Goal: Information Seeking & Learning: Find specific fact

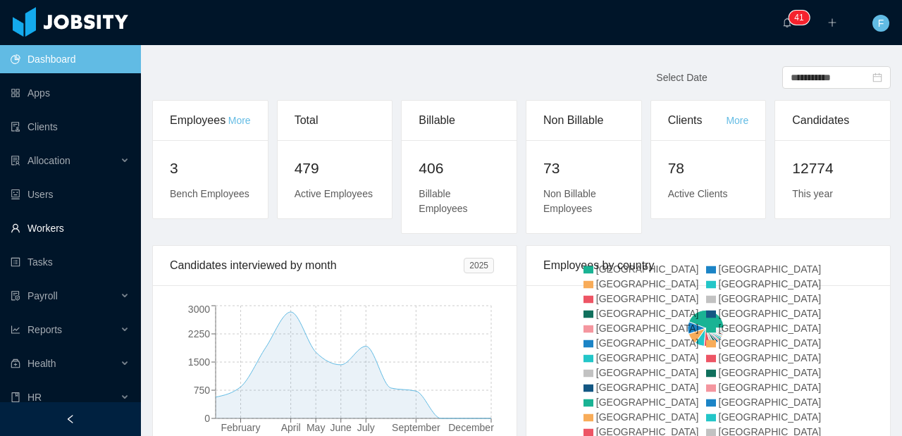
click at [54, 232] on link "Workers" at bounding box center [70, 228] width 119 height 28
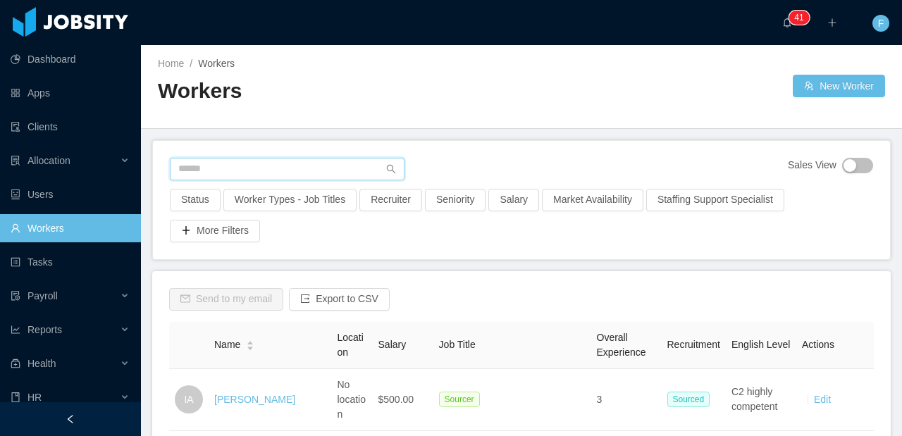
click at [262, 168] on input "text" at bounding box center [287, 169] width 235 height 23
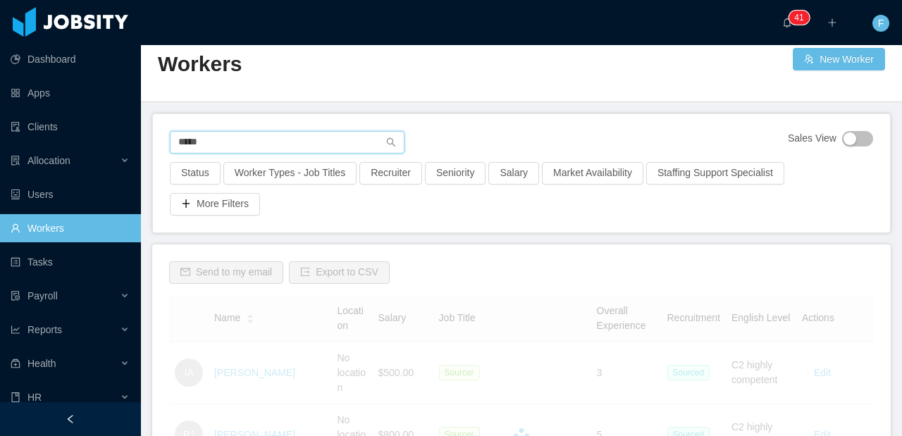
scroll to position [104, 0]
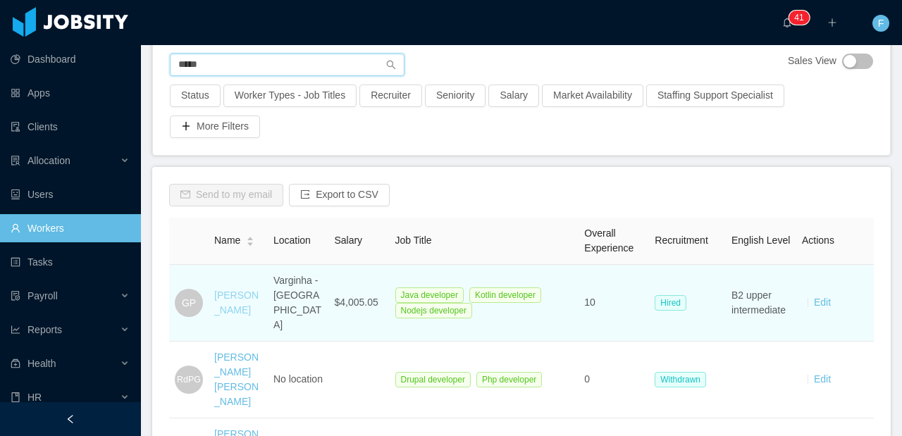
type input "*****"
click at [230, 299] on link "[PERSON_NAME]" at bounding box center [236, 303] width 44 height 26
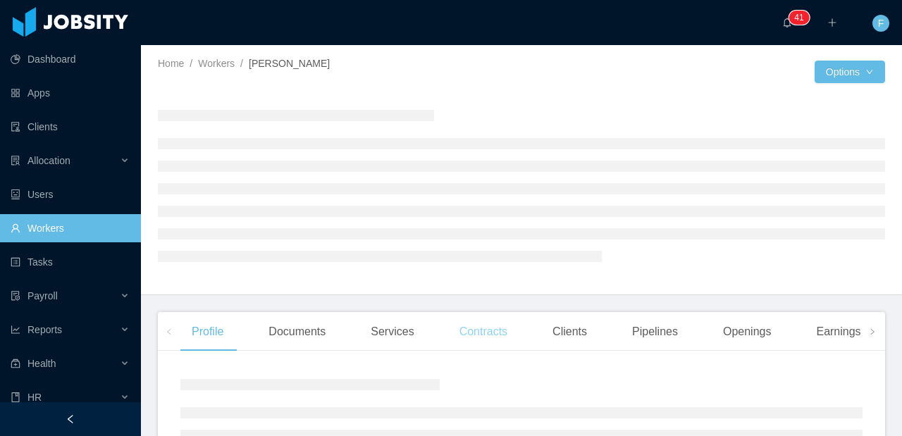
click at [487, 336] on div "Contracts" at bounding box center [483, 331] width 71 height 39
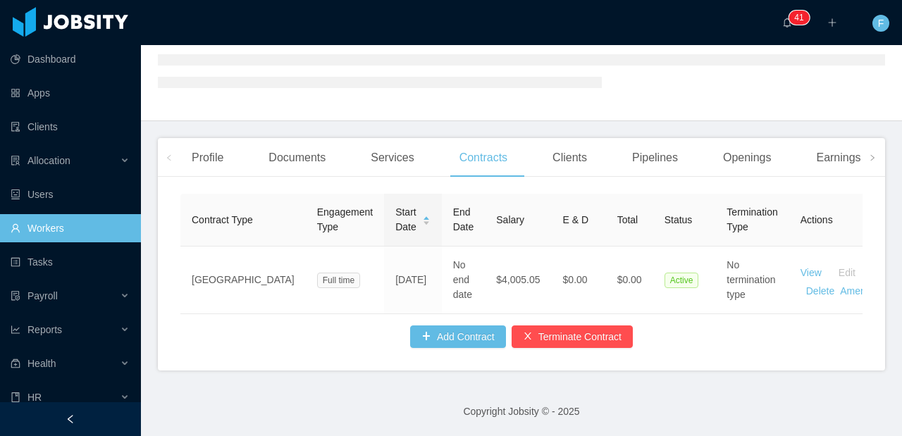
scroll to position [0, 20]
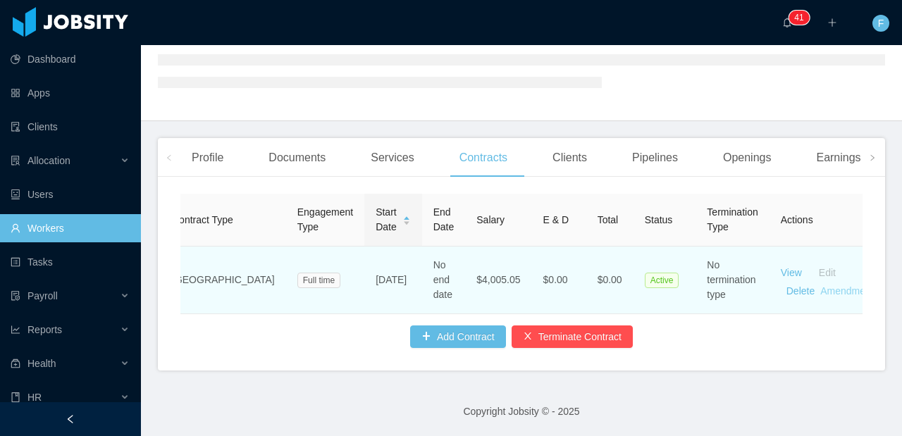
click at [821, 286] on link "Amendments" at bounding box center [850, 291] width 58 height 11
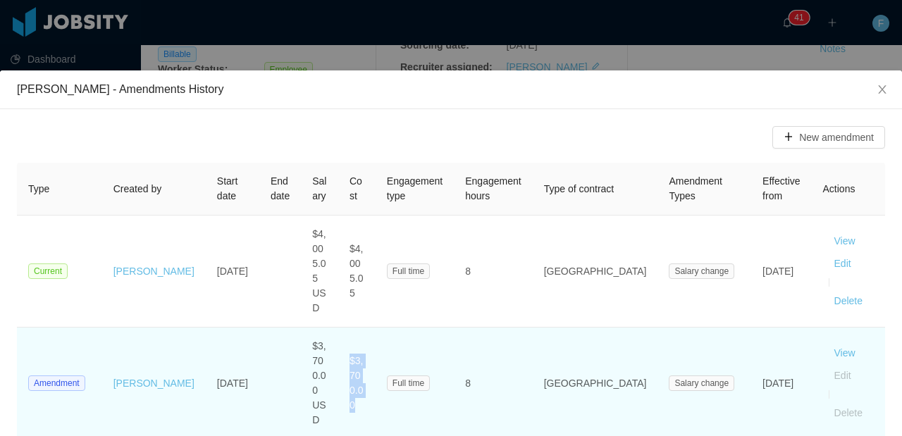
drag, startPoint x: 398, startPoint y: 376, endPoint x: 351, endPoint y: 377, distance: 46.6
click at [351, 377] on td "$3,700.00" at bounding box center [356, 384] width 37 height 112
click at [351, 377] on span "$3,700.00" at bounding box center [356, 383] width 13 height 56
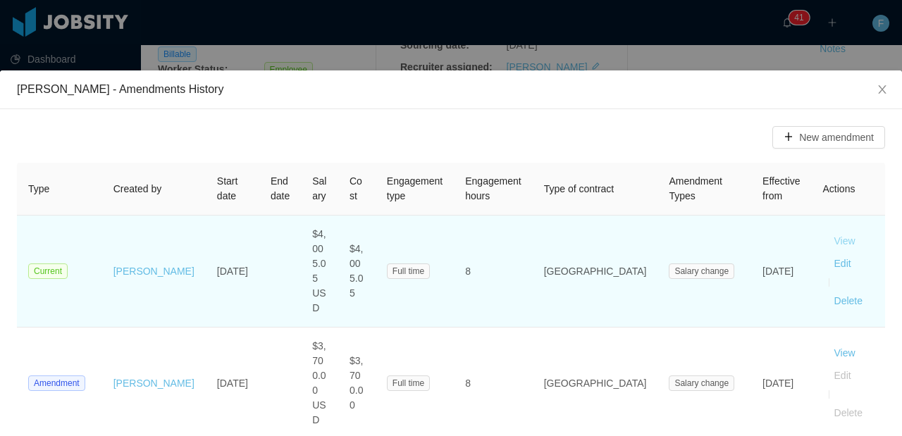
click at [838, 239] on button "View" at bounding box center [845, 242] width 44 height 23
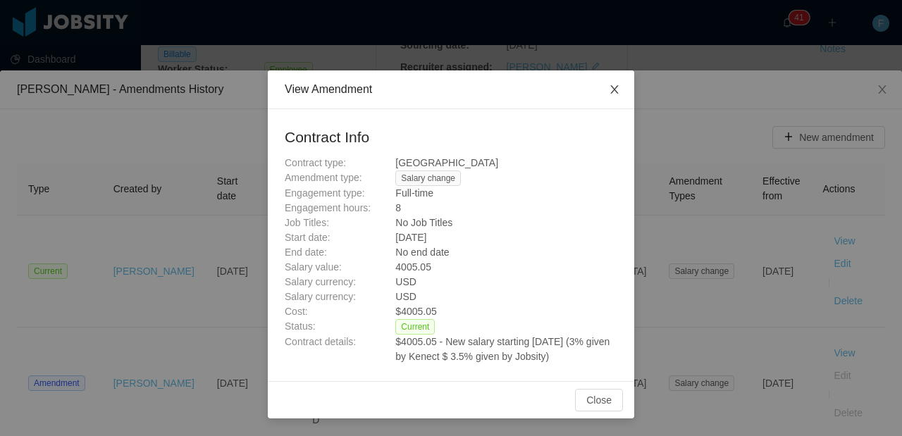
click at [620, 83] on span "Close" at bounding box center [614, 90] width 39 height 39
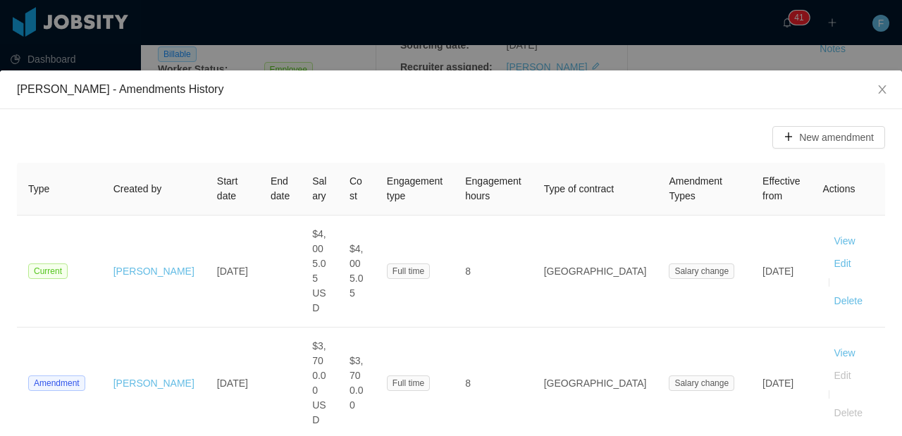
click at [460, 28] on div "[PERSON_NAME] - Amendments History New amendment Type Created by Start date End…" at bounding box center [451, 218] width 902 height 436
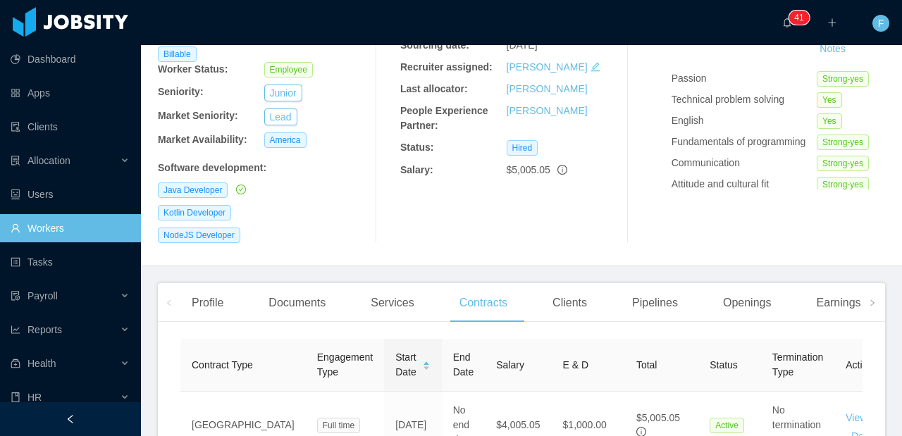
scroll to position [0, 0]
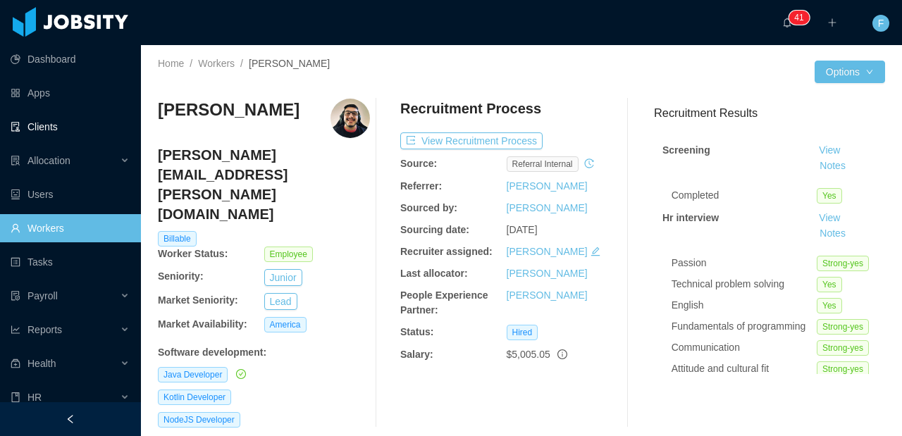
click at [39, 131] on link "Clients" at bounding box center [70, 127] width 119 height 28
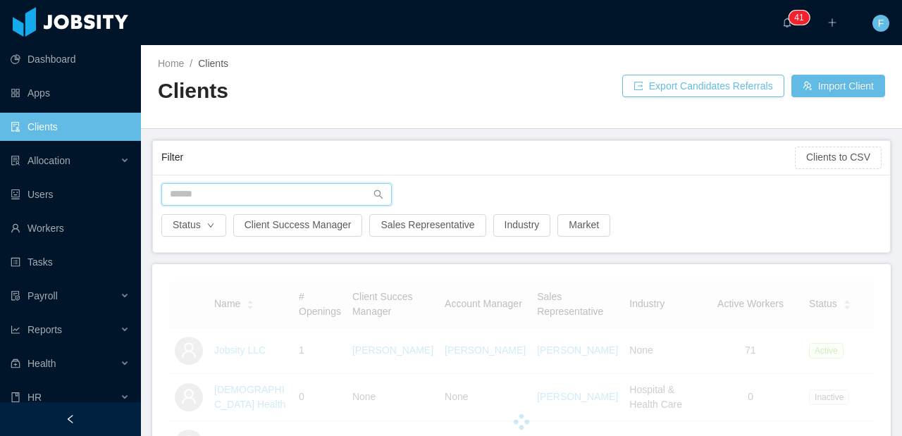
click at [237, 195] on input "text" at bounding box center [276, 194] width 231 height 23
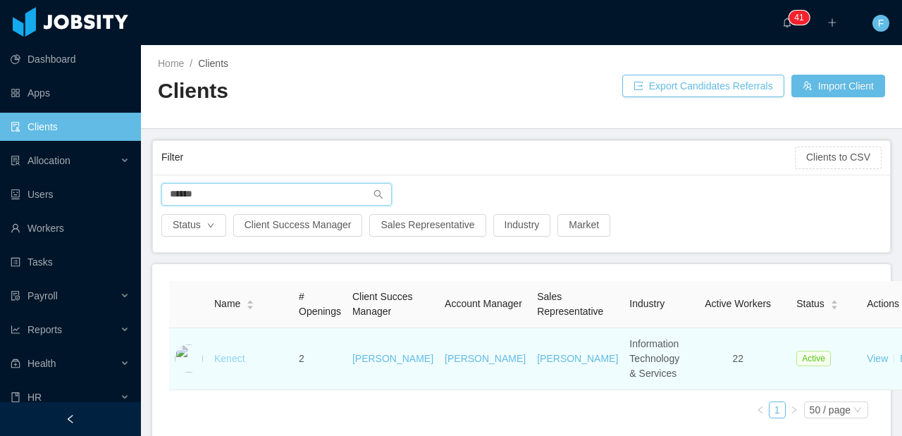
type input "******"
click at [233, 365] on link "Kenect" at bounding box center [229, 358] width 31 height 11
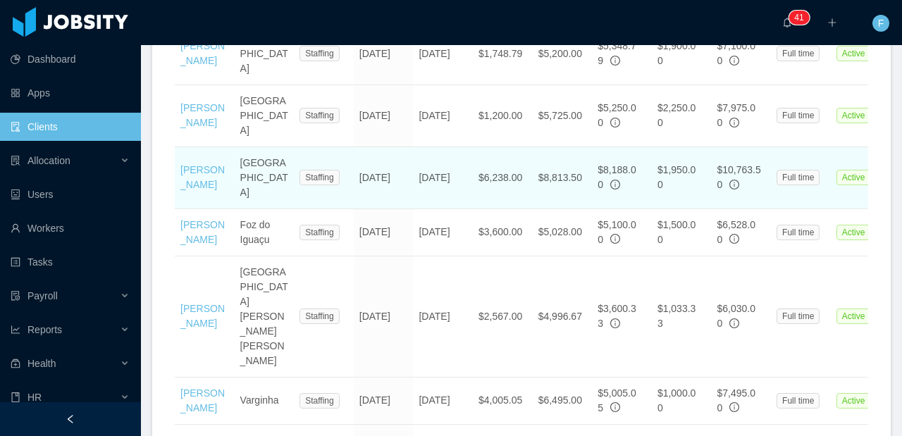
scroll to position [822, 0]
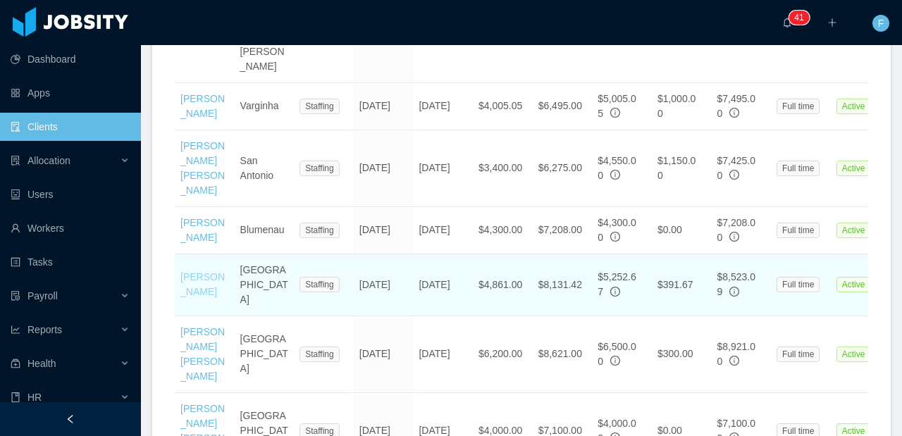
click at [198, 271] on link "[PERSON_NAME]" at bounding box center [202, 284] width 44 height 26
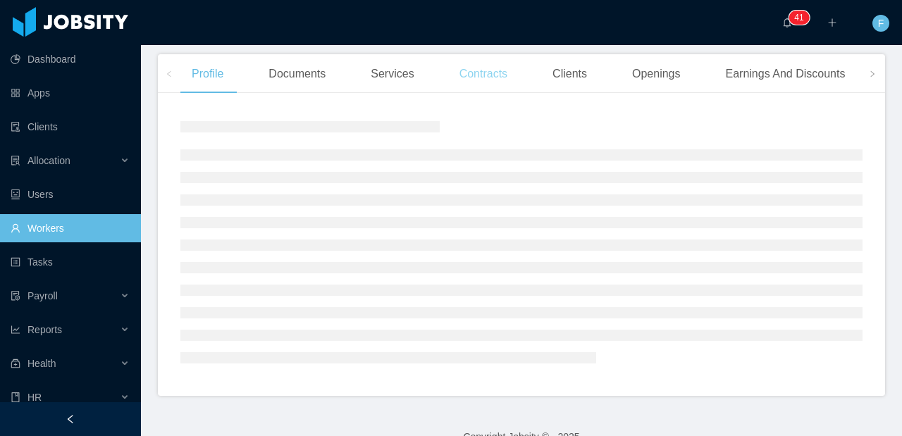
click at [488, 78] on div "Contracts" at bounding box center [483, 73] width 71 height 39
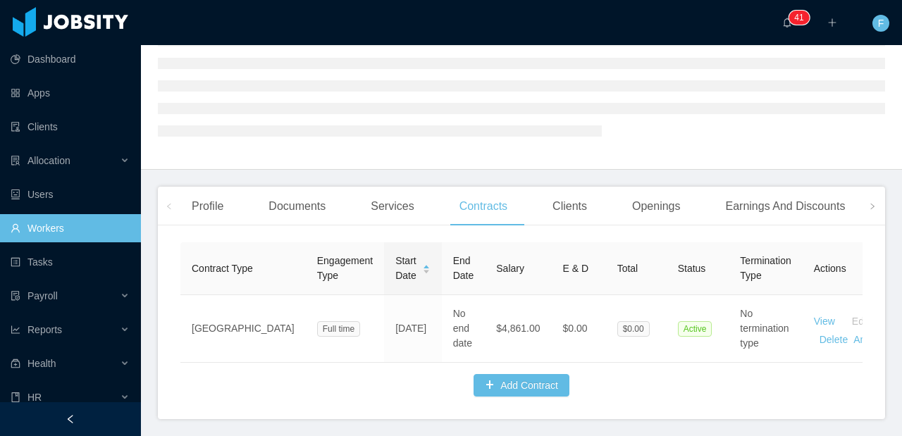
scroll to position [185, 0]
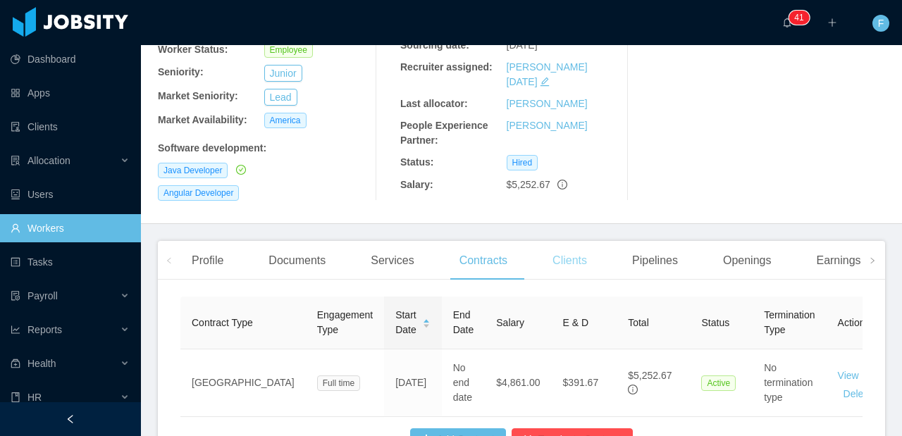
click at [580, 241] on div "Clients" at bounding box center [569, 260] width 57 height 39
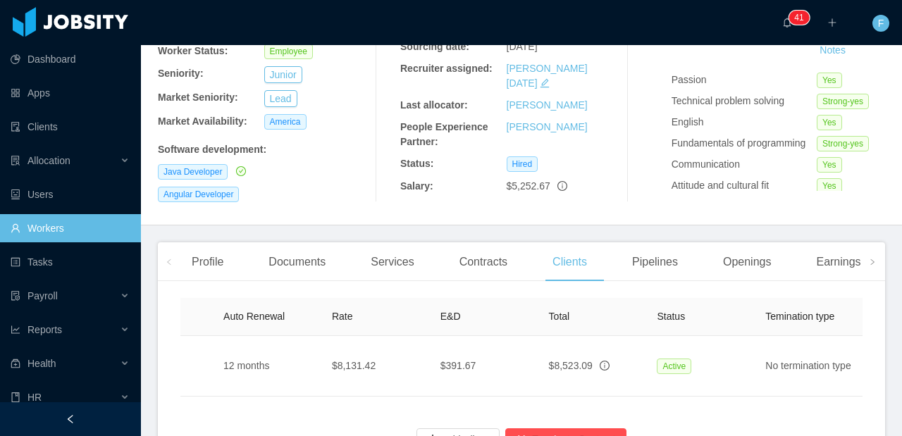
scroll to position [0, 620]
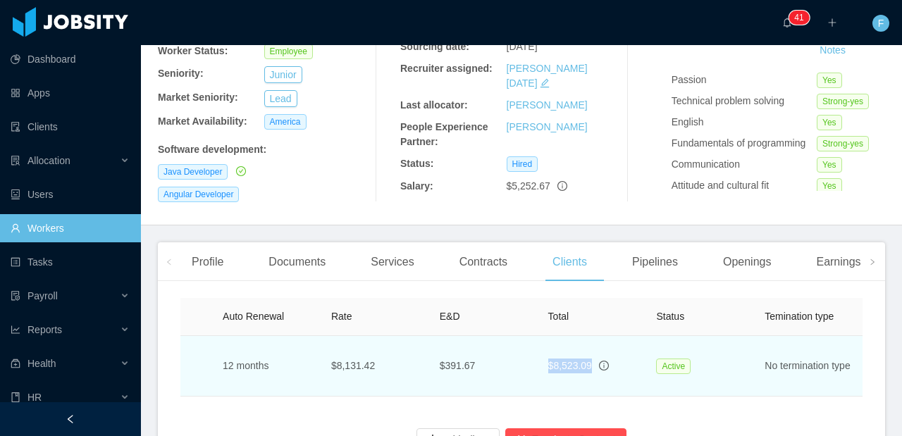
drag, startPoint x: 596, startPoint y: 357, endPoint x: 544, endPoint y: 357, distance: 52.2
click at [544, 357] on td "$8,523.09" at bounding box center [591, 366] width 109 height 61
copy span "$8,523.09"
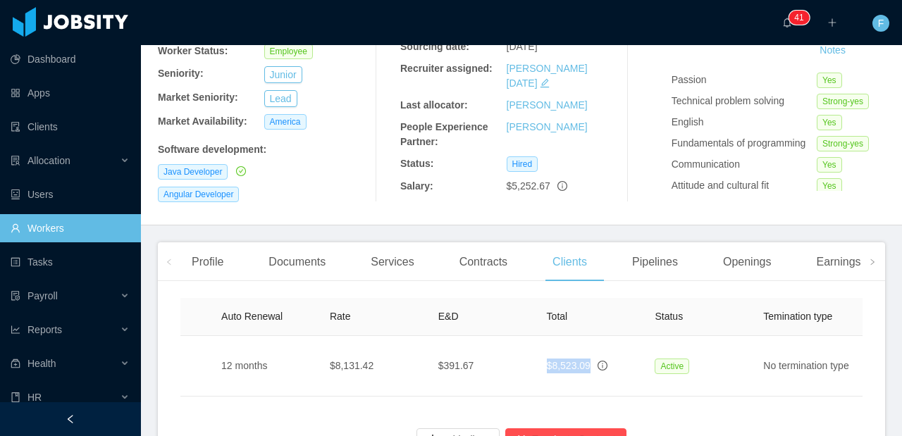
scroll to position [0, 738]
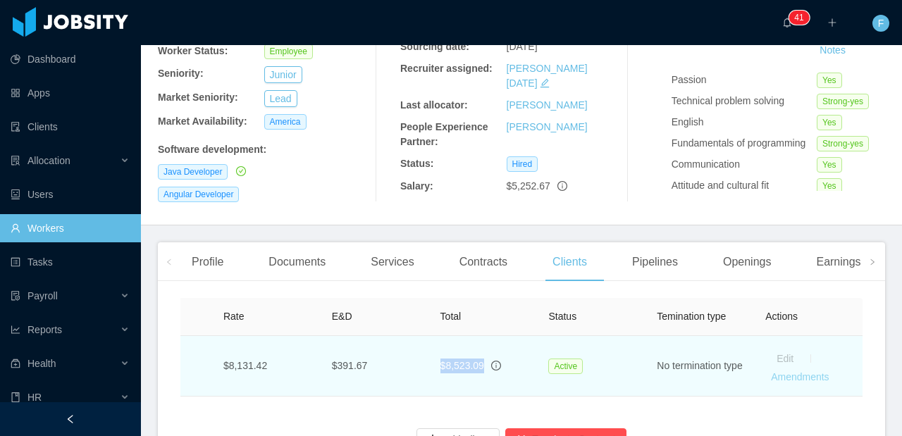
click at [784, 372] on link "Amendments" at bounding box center [800, 377] width 58 height 11
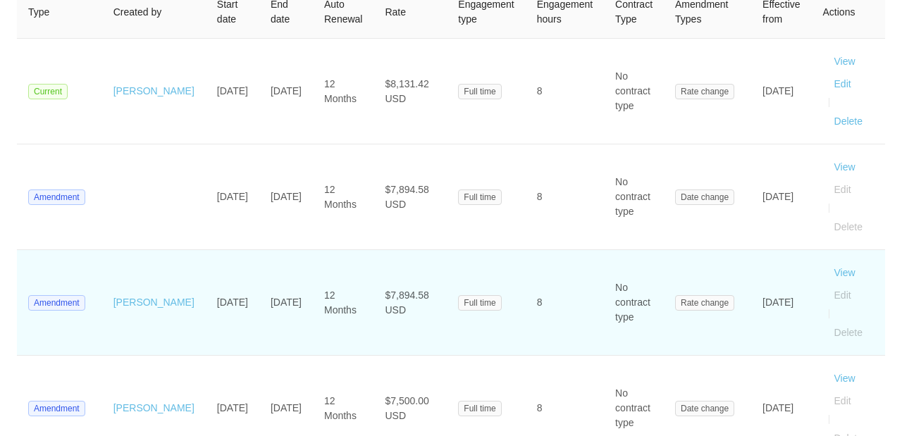
scroll to position [164, 0]
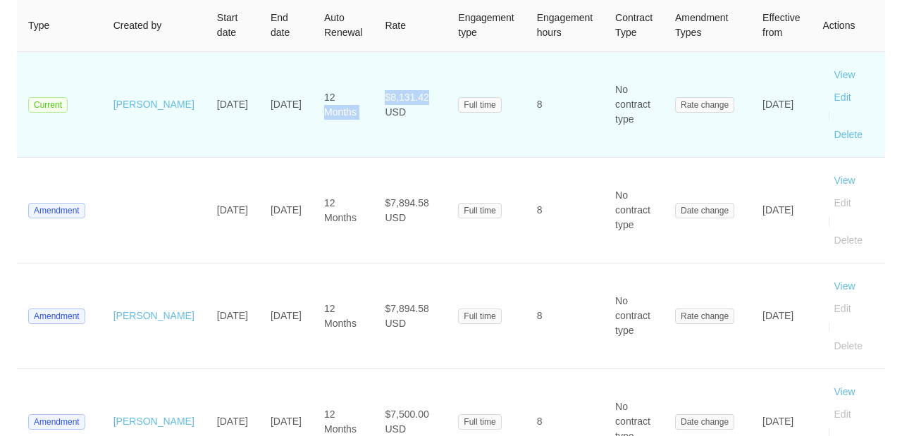
drag, startPoint x: 357, startPoint y: 91, endPoint x: 327, endPoint y: 92, distance: 29.6
click at [327, 92] on tr "Current [PERSON_NAME] [DATE] [DATE] 12 Months $8,131.42 USD Full time 8 No cont…" at bounding box center [451, 105] width 869 height 106
copy tr "Months $8,131.42"
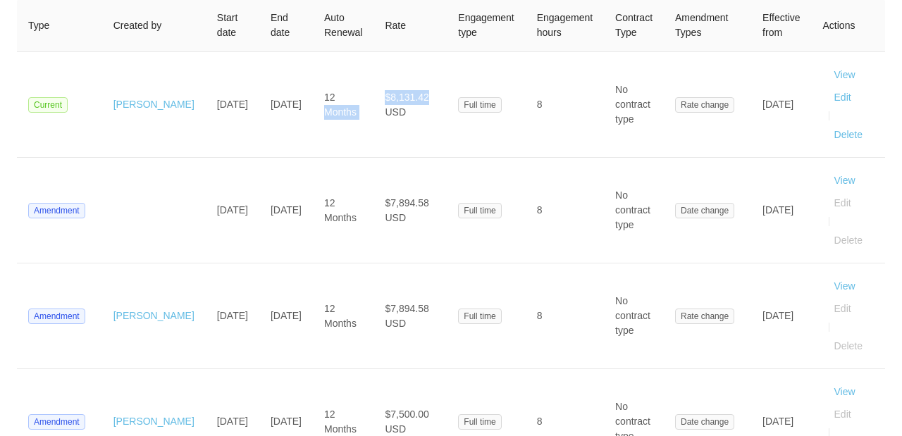
scroll to position [0, 0]
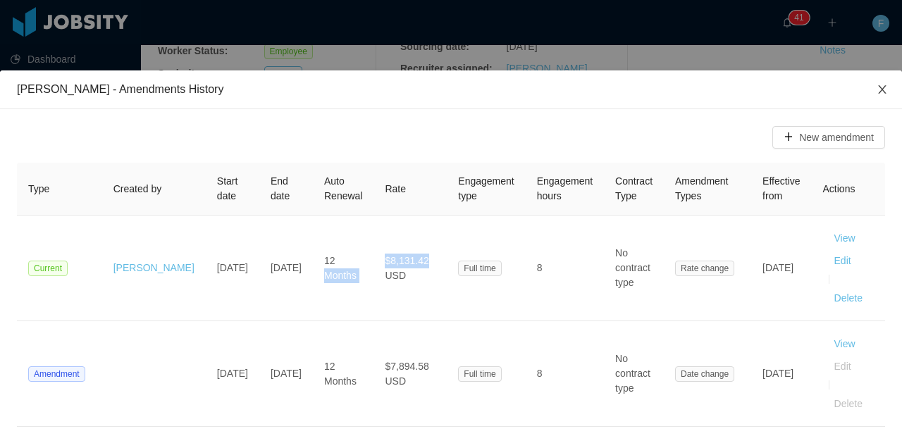
click at [878, 92] on icon "icon: close" at bounding box center [882, 89] width 8 height 8
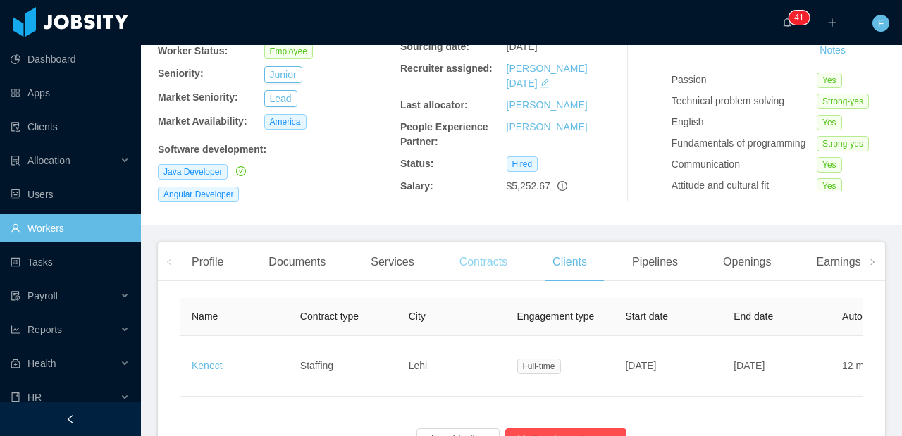
click at [477, 257] on div "Contracts" at bounding box center [483, 262] width 71 height 39
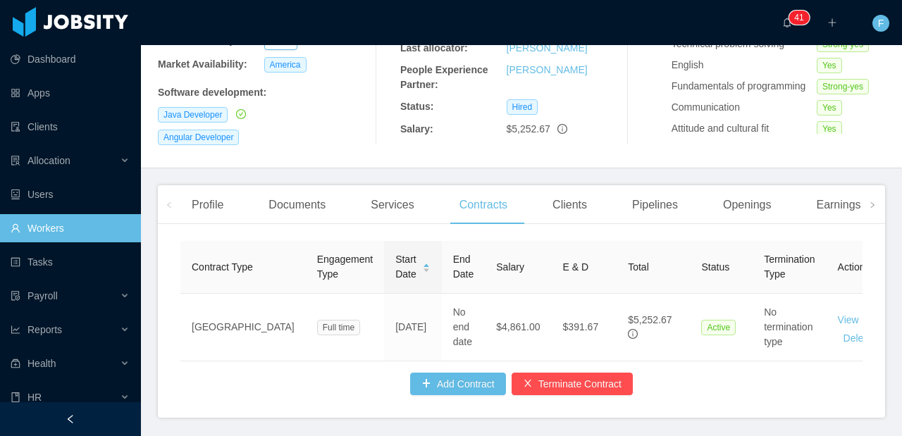
scroll to position [0, 60]
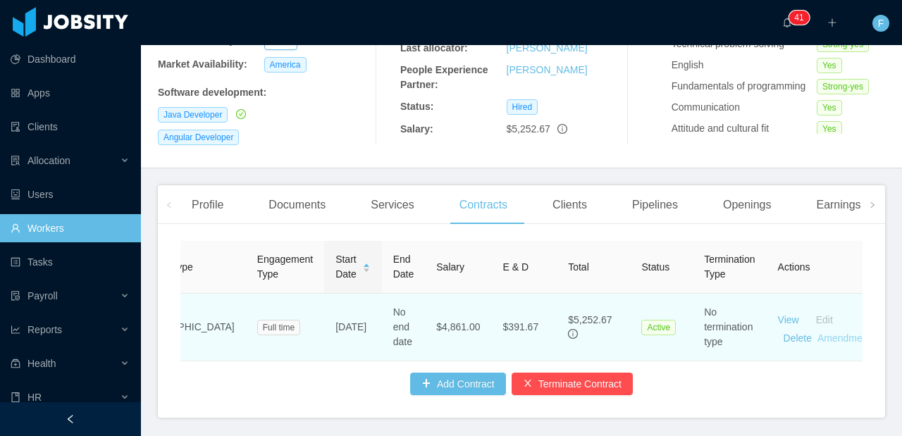
click at [818, 333] on link "Amendments" at bounding box center [847, 338] width 58 height 11
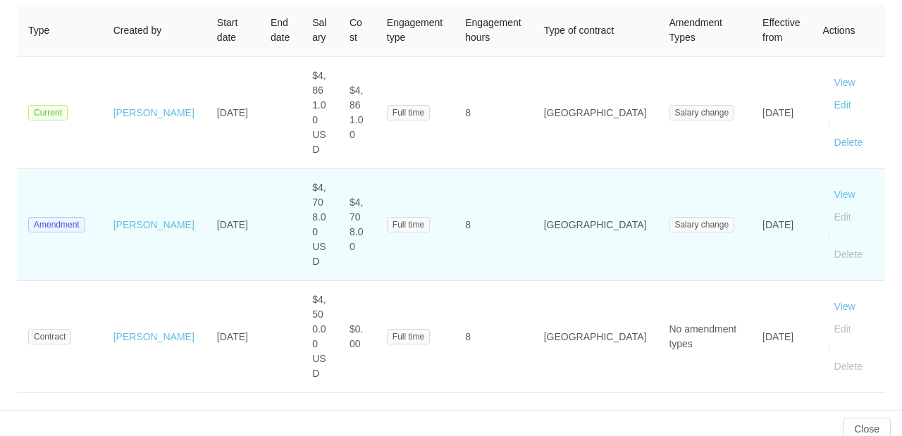
scroll to position [168, 0]
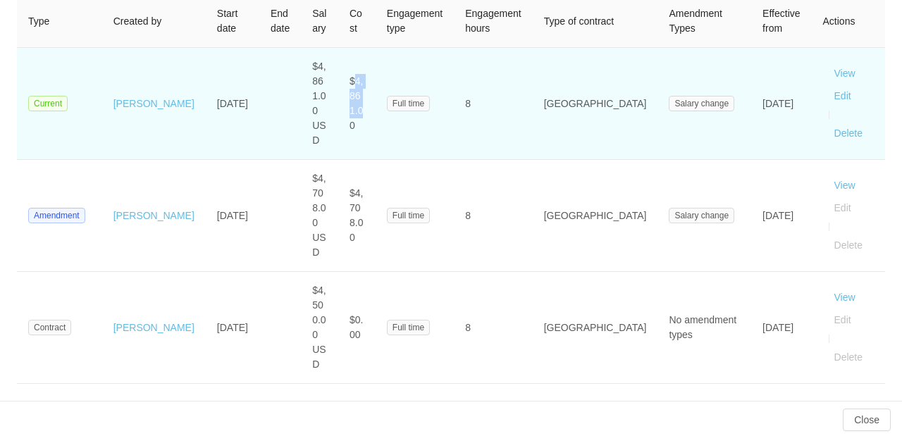
drag, startPoint x: 394, startPoint y: 105, endPoint x: 354, endPoint y: 101, distance: 40.4
click at [354, 101] on span "$4,861.00" at bounding box center [356, 103] width 13 height 56
drag, startPoint x: 386, startPoint y: 101, endPoint x: 343, endPoint y: 102, distance: 43.7
click at [343, 102] on td "$4,861.00" at bounding box center [356, 104] width 37 height 112
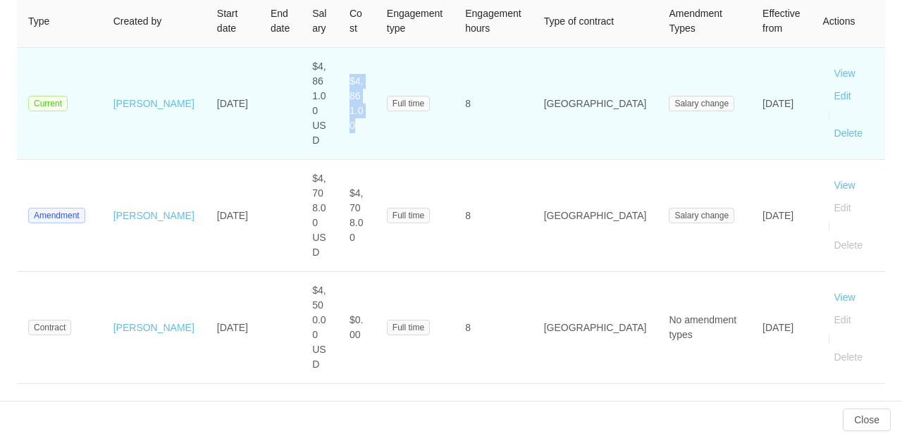
copy span "$4,861.00"
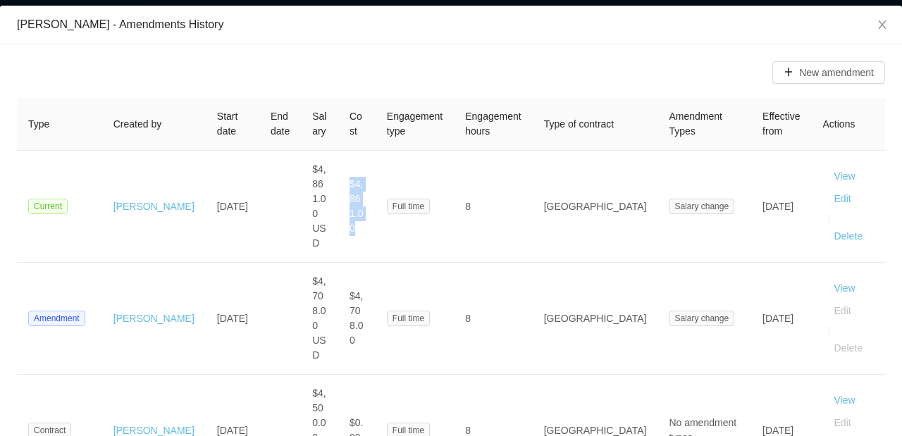
scroll to position [0, 0]
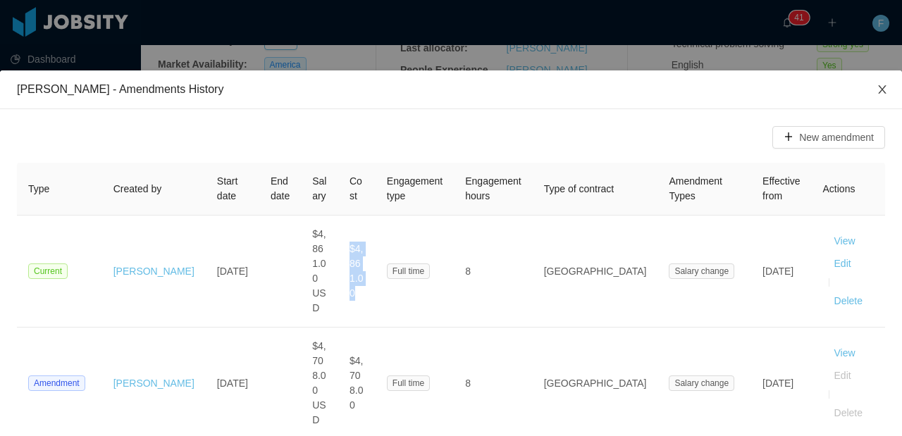
click at [869, 97] on span "Close" at bounding box center [882, 90] width 39 height 39
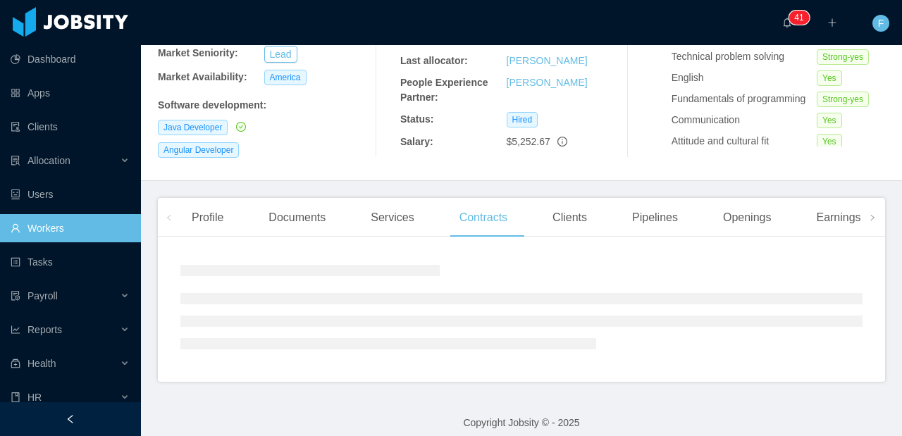
scroll to position [240, 0]
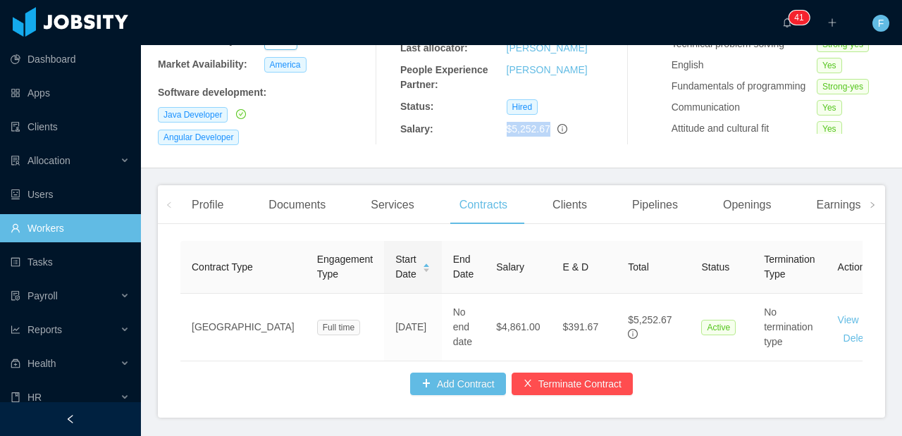
drag, startPoint x: 494, startPoint y: 116, endPoint x: 549, endPoint y: 111, distance: 55.2
click at [549, 122] on div "Salary: $5,252.67" at bounding box center [506, 129] width 212 height 15
copy div "$5,252.67"
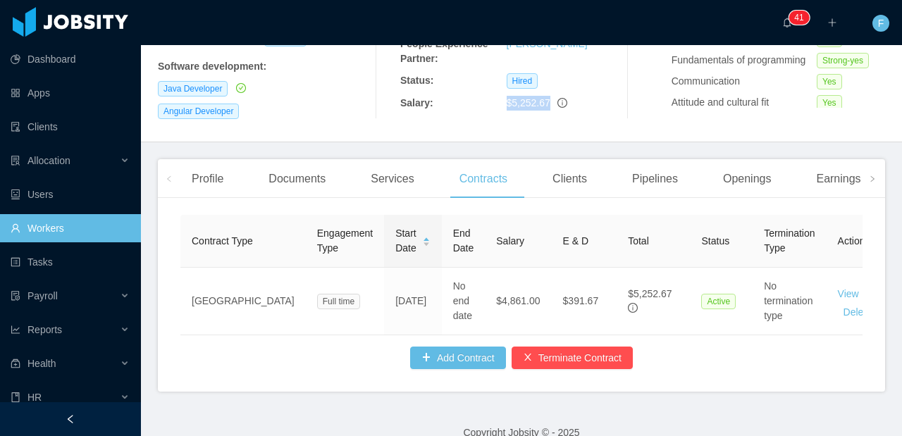
scroll to position [0, 60]
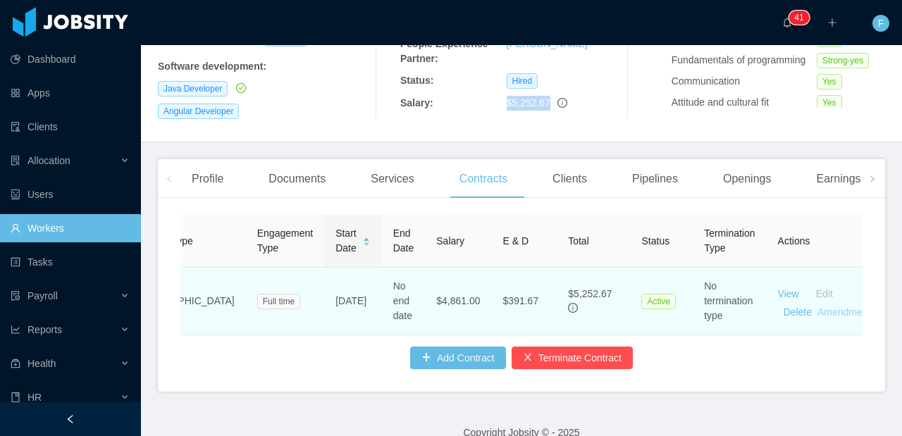
click at [818, 307] on link "Amendments" at bounding box center [847, 312] width 58 height 11
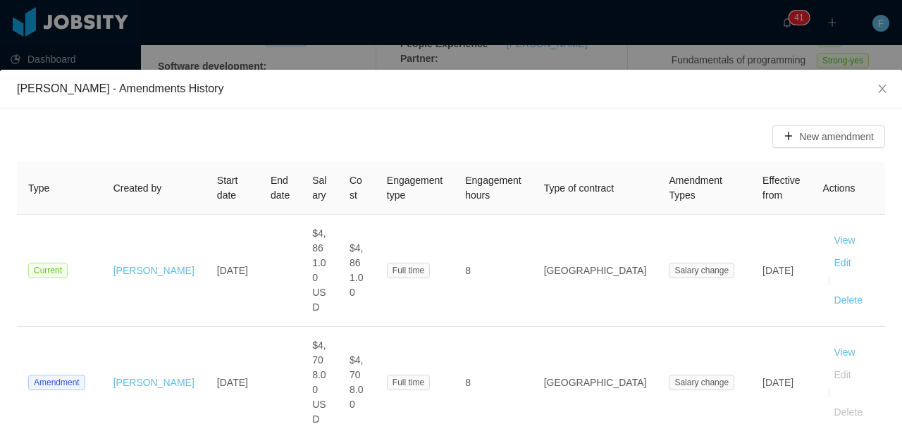
scroll to position [0, 0]
drag, startPoint x: 866, startPoint y: 92, endPoint x: 859, endPoint y: 94, distance: 7.4
click at [877, 92] on icon "icon: close" at bounding box center [882, 89] width 11 height 11
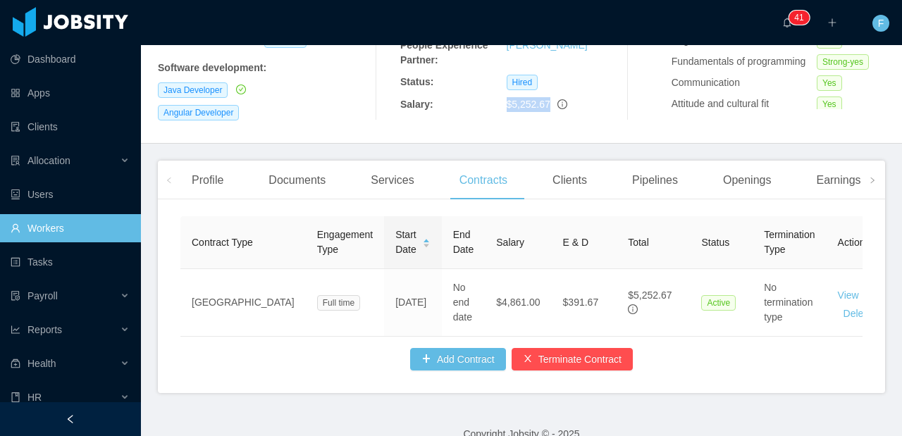
scroll to position [0, 60]
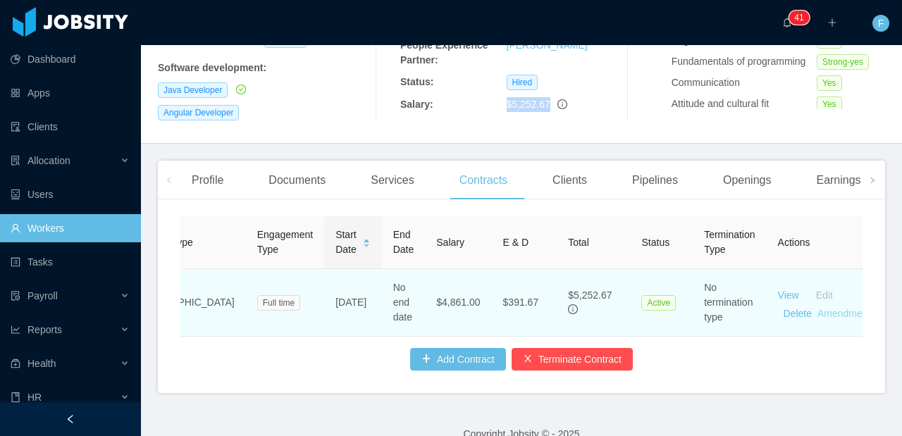
click at [818, 308] on link "Amendments" at bounding box center [847, 313] width 58 height 11
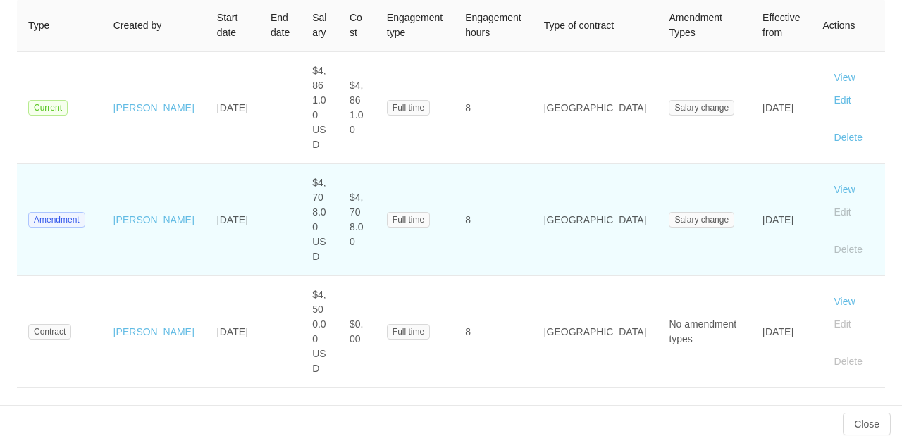
scroll to position [168, 0]
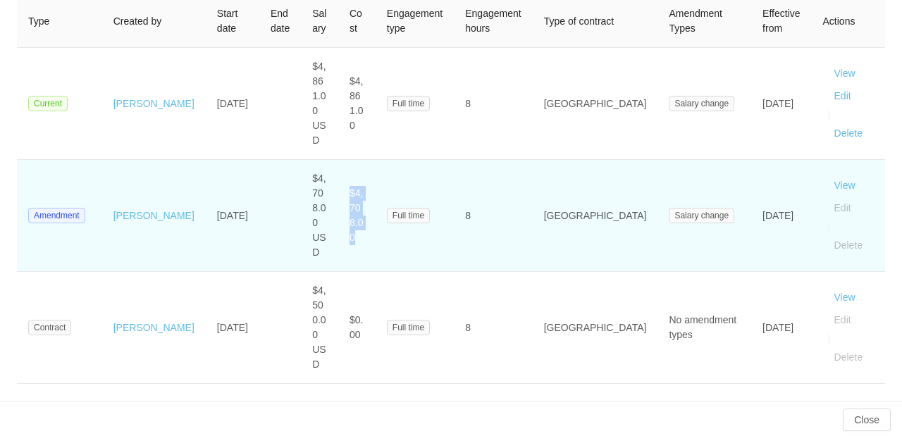
drag, startPoint x: 409, startPoint y: 209, endPoint x: 351, endPoint y: 208, distance: 57.8
click at [351, 208] on td "$4,708.00" at bounding box center [356, 216] width 37 height 112
copy span "$4,708.00"
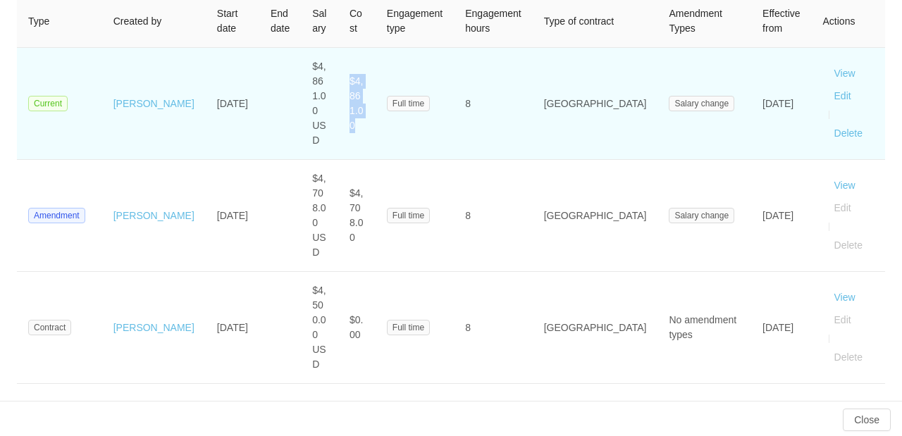
drag, startPoint x: 403, startPoint y: 101, endPoint x: 349, endPoint y: 104, distance: 54.4
click at [349, 104] on td "$4,861.00" at bounding box center [356, 104] width 37 height 112
copy span "$4,861.00"
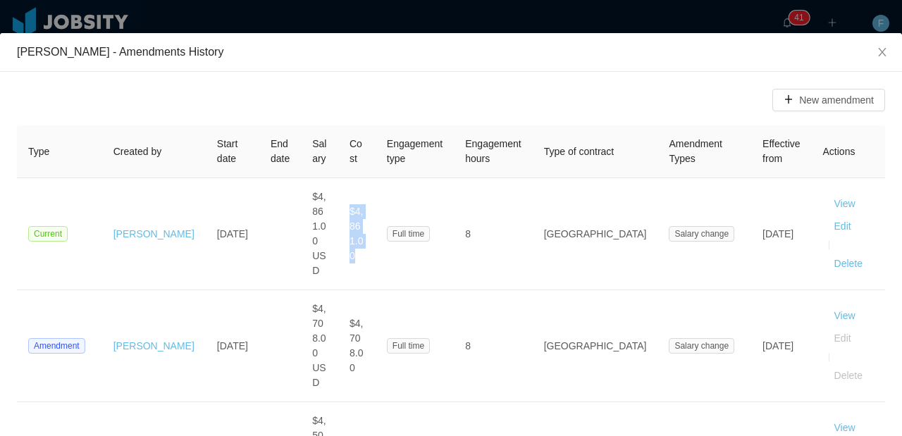
scroll to position [0, 0]
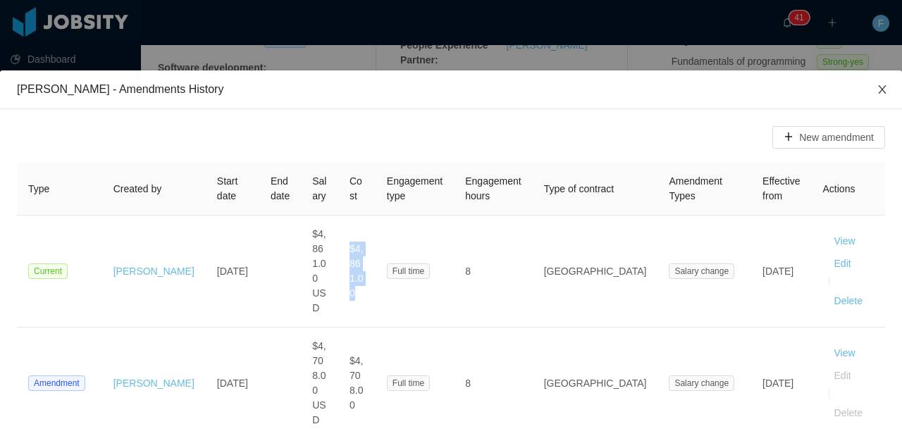
click at [883, 90] on span "Close" at bounding box center [882, 90] width 39 height 39
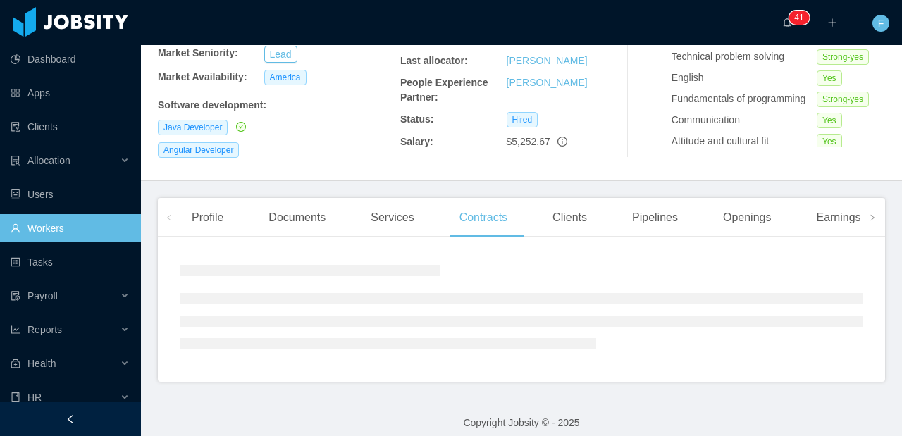
scroll to position [265, 0]
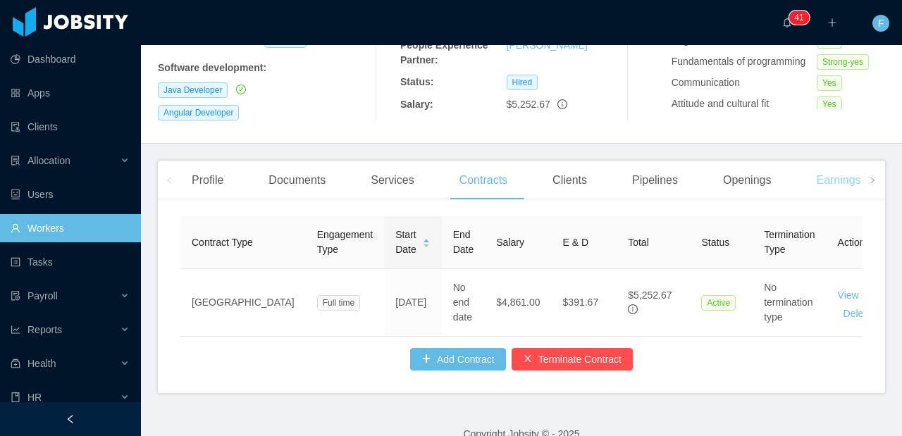
click at [831, 170] on div "Earnings And Discounts" at bounding box center [876, 180] width 142 height 39
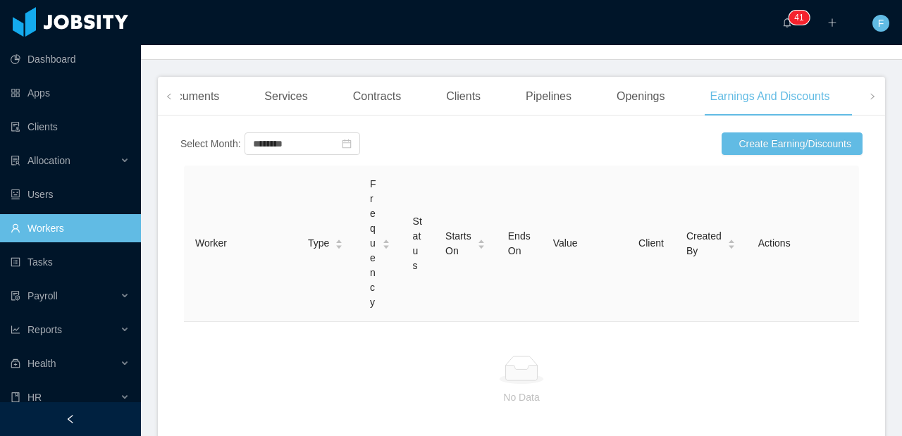
scroll to position [317, 0]
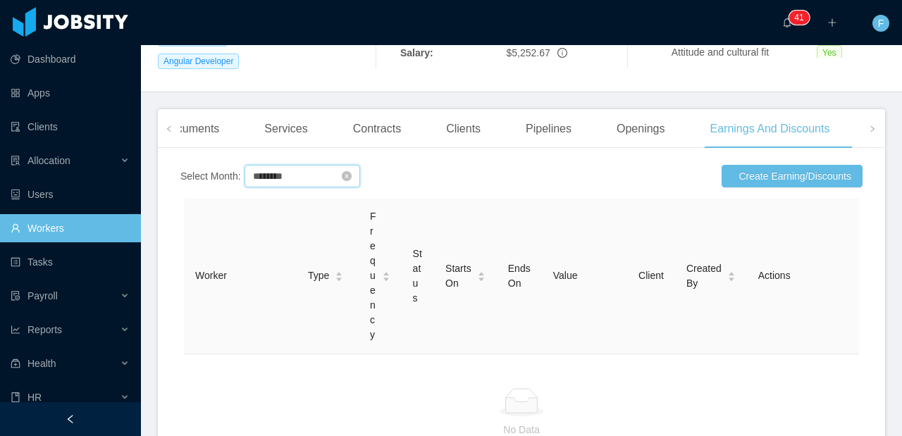
click at [342, 165] on input "********" at bounding box center [303, 176] width 116 height 23
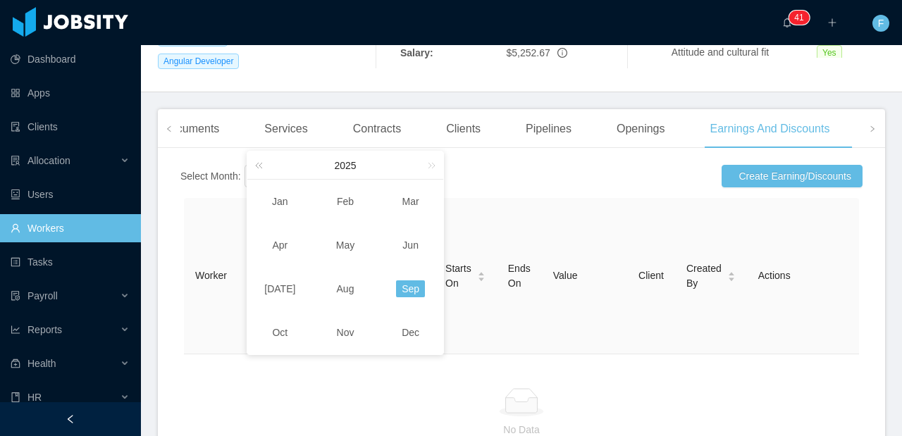
click at [258, 167] on link at bounding box center [261, 165] width 18 height 27
click at [276, 335] on link "Oct" at bounding box center [280, 332] width 27 height 17
type input "********"
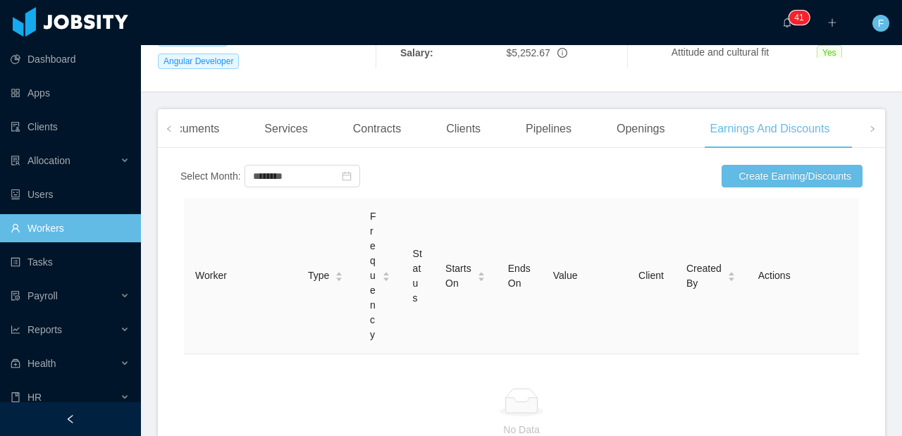
click at [580, 175] on div "Select Month: ******** Create Earning/Discounts" at bounding box center [521, 176] width 682 height 23
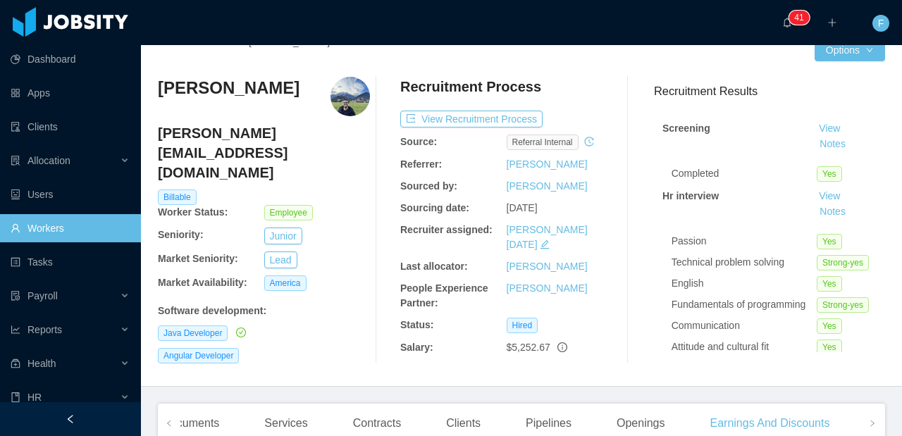
scroll to position [99, 0]
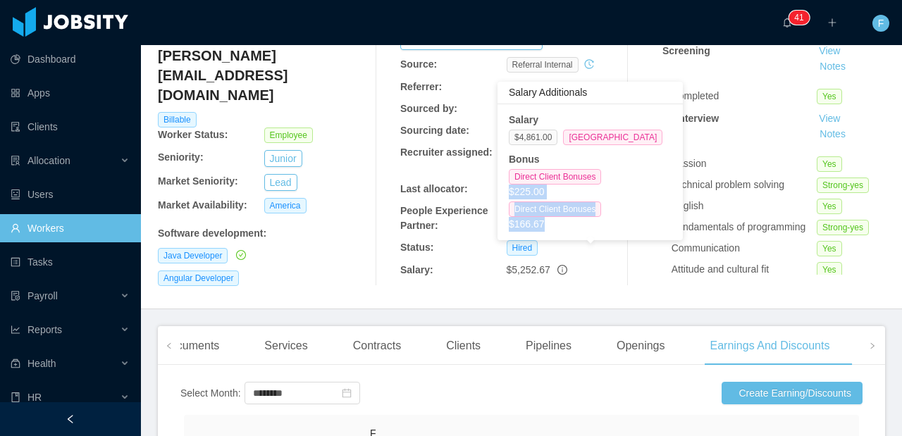
drag, startPoint x: 509, startPoint y: 192, endPoint x: 554, endPoint y: 229, distance: 58.6
click at [554, 228] on div "Bonus Direct Client Bonuses $225.00 Direct Client Bonuses $166.67" at bounding box center [590, 192] width 163 height 80
copy div "$225.00 Direct Client Bonuses $166.67"
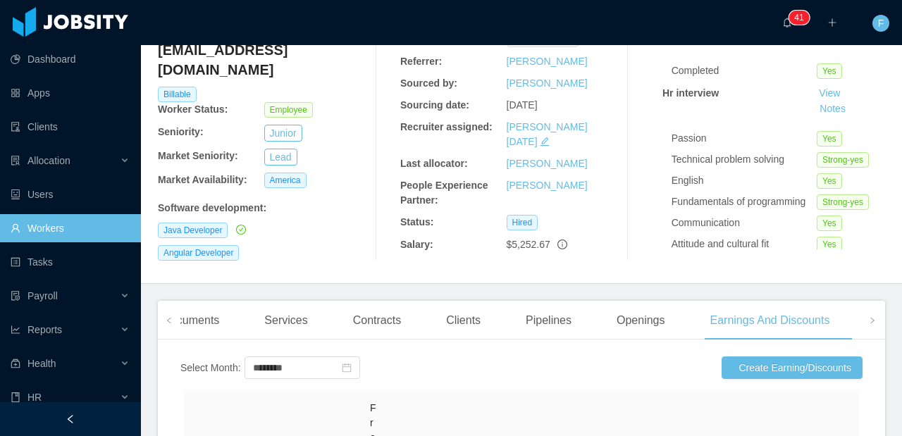
scroll to position [145, 0]
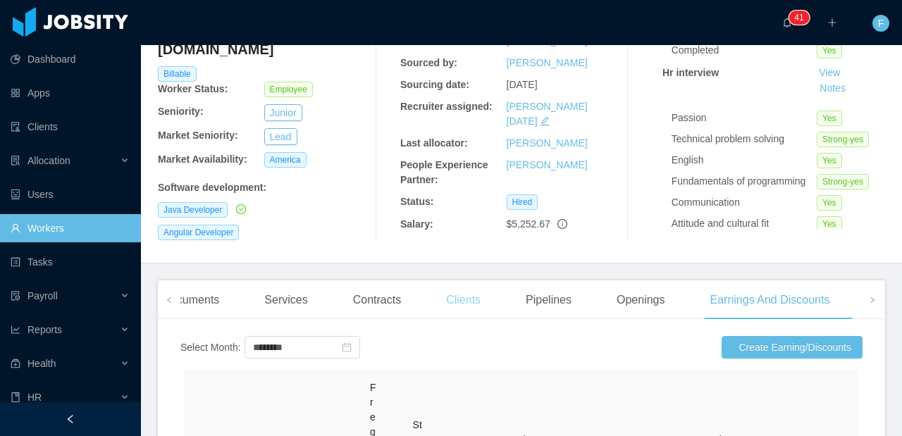
click at [464, 290] on div "Clients" at bounding box center [463, 300] width 57 height 39
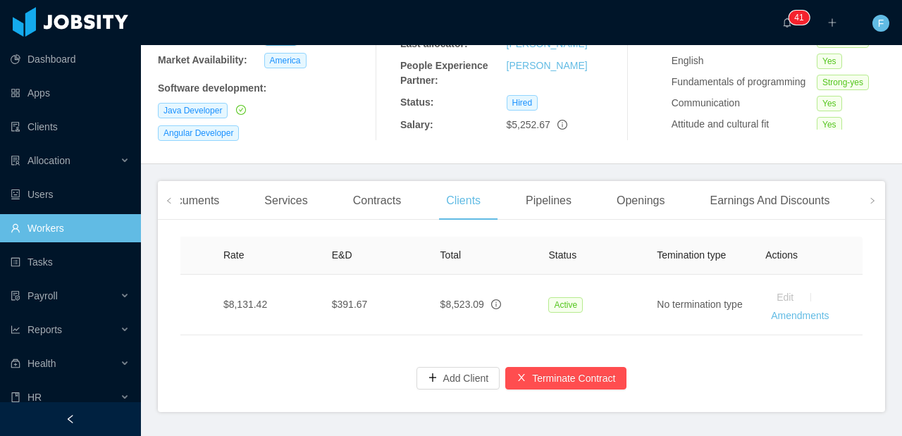
scroll to position [0, 738]
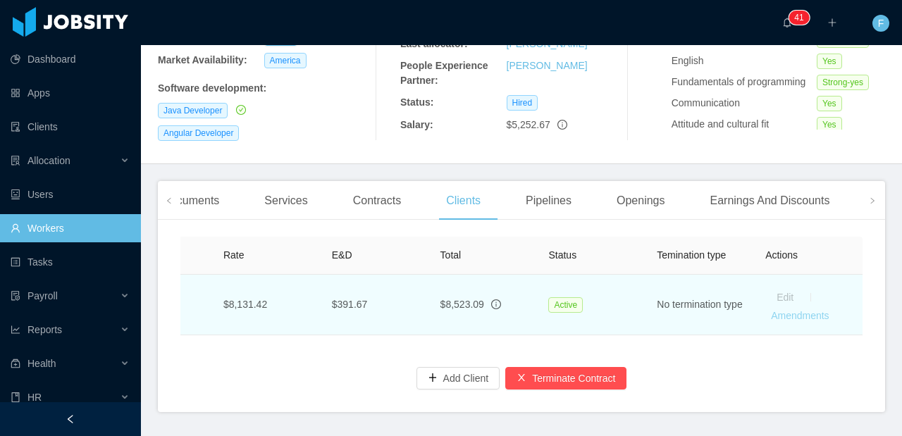
click at [804, 310] on link "Amendments" at bounding box center [800, 315] width 58 height 11
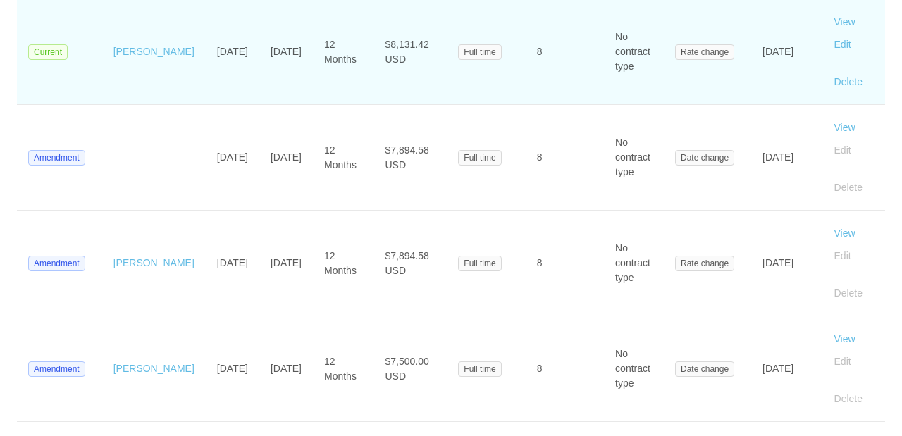
scroll to position [244, 0]
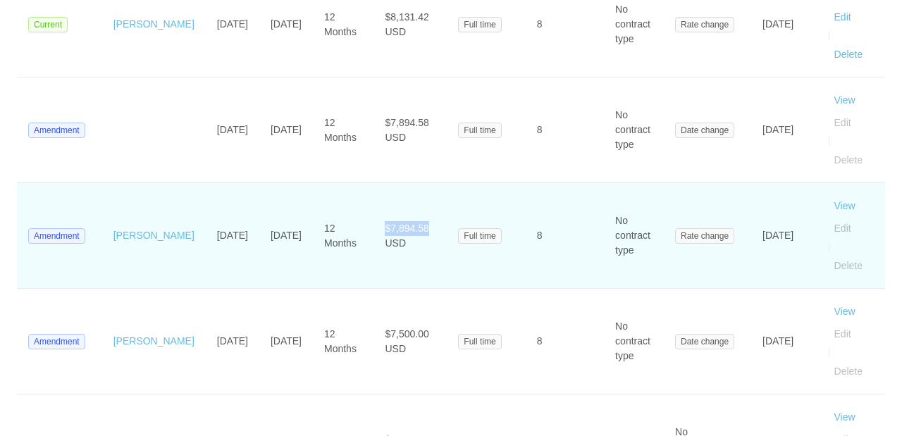
drag, startPoint x: 374, startPoint y: 192, endPoint x: 336, endPoint y: 195, distance: 38.2
click at [374, 195] on td "$7,894.58 USD" at bounding box center [410, 236] width 73 height 106
copy span "$7,894.58"
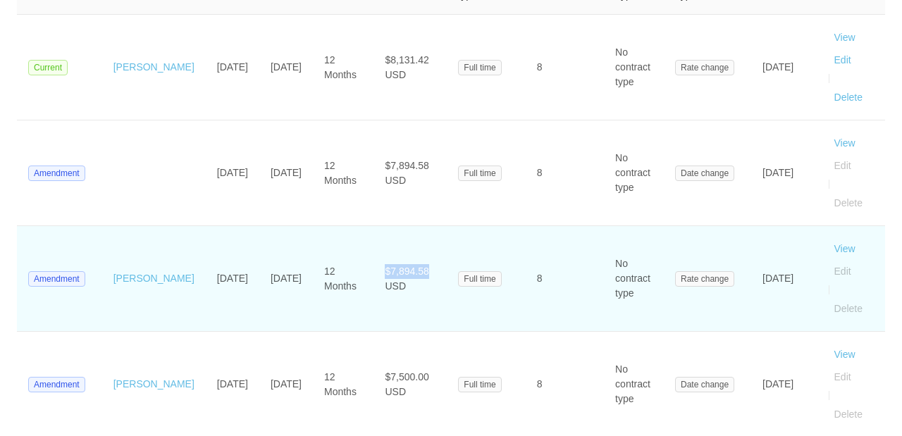
scroll to position [200, 0]
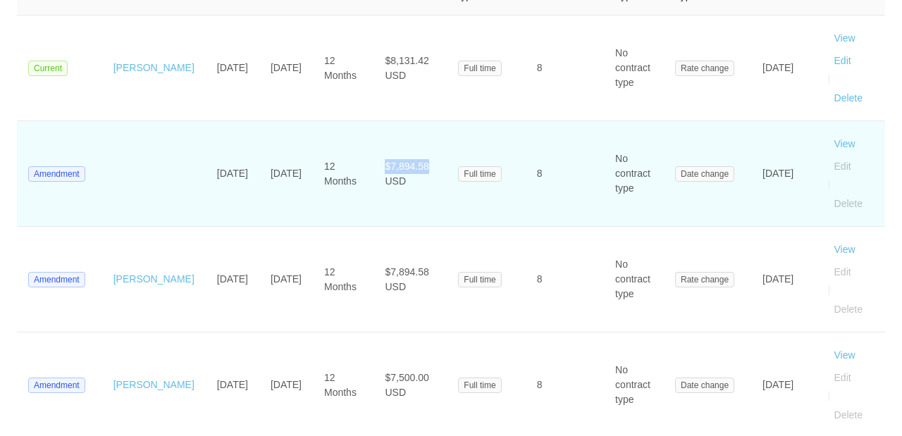
drag, startPoint x: 398, startPoint y: 135, endPoint x: 392, endPoint y: 147, distance: 13.6
click at [392, 147] on td "$7,894.58 USD" at bounding box center [410, 174] width 73 height 106
copy span "$7,894.58"
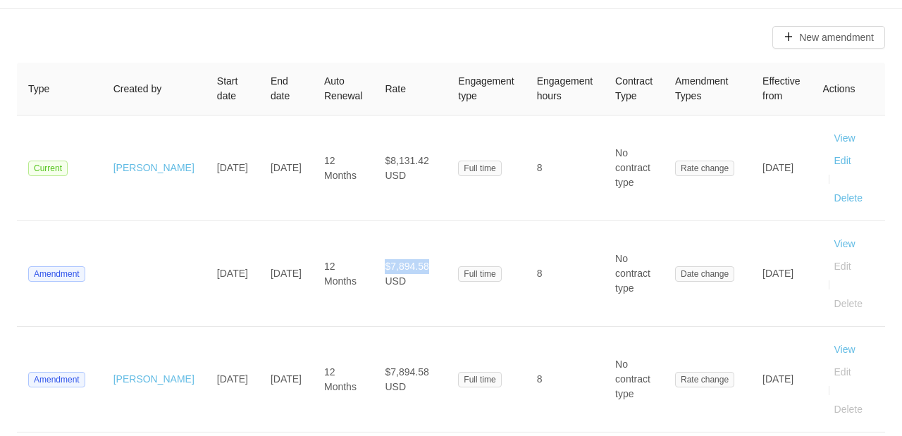
scroll to position [74, 0]
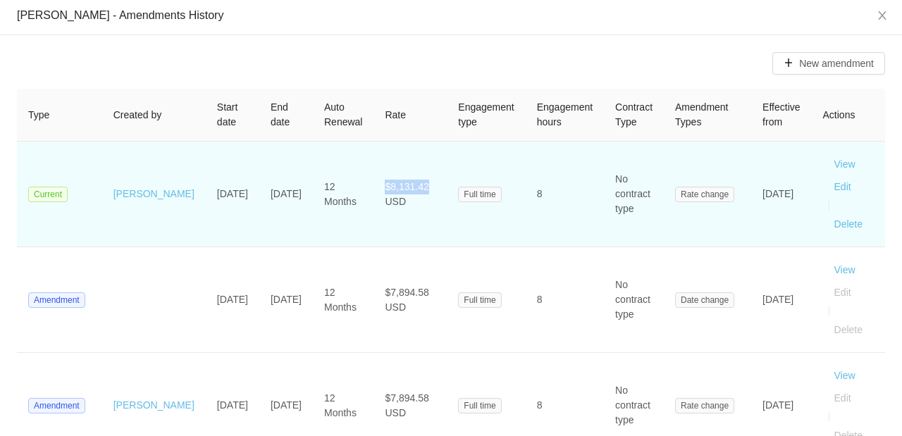
drag, startPoint x: 403, startPoint y: 178, endPoint x: 330, endPoint y: 182, distance: 72.7
click at [374, 182] on td "$8,131.42 USD" at bounding box center [410, 195] width 73 height 106
copy span "$8,131.42"
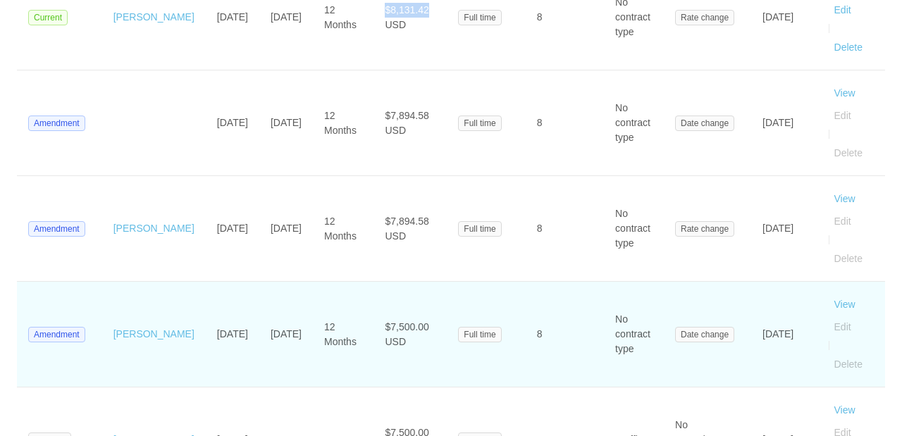
scroll to position [259, 0]
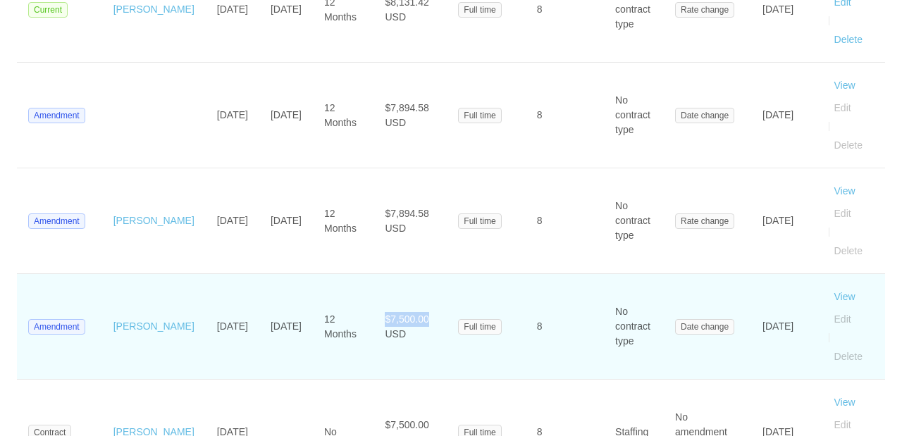
drag, startPoint x: 401, startPoint y: 267, endPoint x: 337, endPoint y: 267, distance: 64.2
click at [374, 274] on td "$7,500.00 USD" at bounding box center [410, 327] width 73 height 106
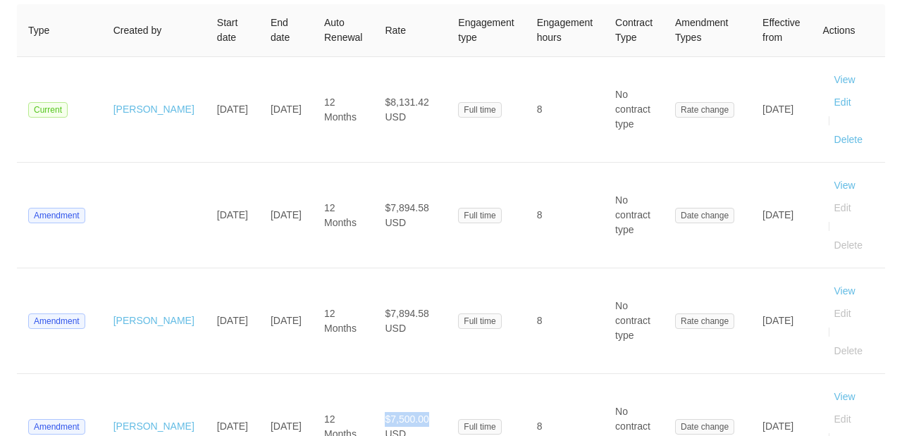
scroll to position [35, 0]
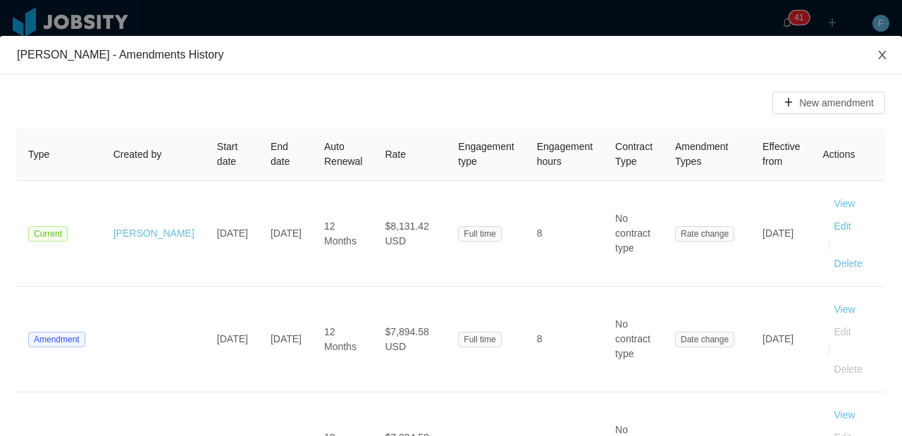
click at [877, 59] on icon "icon: close" at bounding box center [882, 54] width 11 height 11
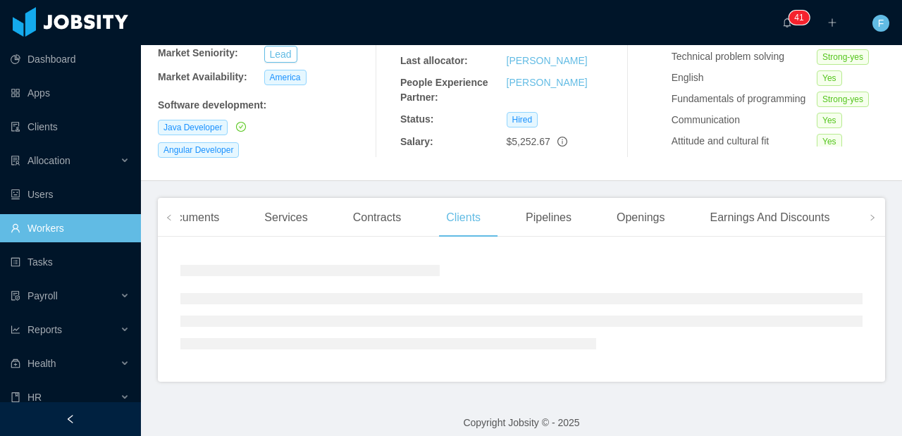
scroll to position [245, 0]
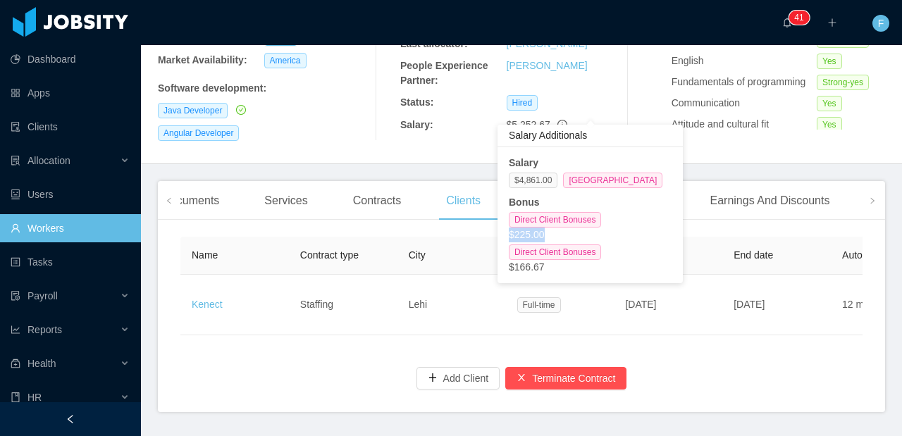
drag, startPoint x: 553, startPoint y: 236, endPoint x: 507, endPoint y: 239, distance: 45.9
click at [507, 239] on div "Salary $4,861.00 USA Bonus Direct Client Bonuses $225.00 Direct Client Bonuses …" at bounding box center [590, 215] width 185 height 136
